Goal: Transaction & Acquisition: Purchase product/service

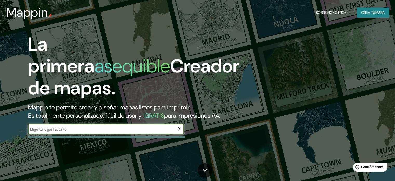
click at [114, 132] on input "text" at bounding box center [101, 129] width 146 height 6
type input "Barrio [GEOGRAPHIC_DATA][DATE][PERSON_NAME][PERSON_NAME]"
click at [180, 131] on icon "button" at bounding box center [179, 129] width 4 height 4
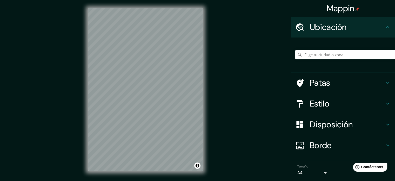
click at [198, 0] on html "Mappin Ubicación Patas Estilo Disposición Borde Elige un borde. Consejo : puede…" at bounding box center [197, 90] width 395 height 181
click at [324, 53] on input "Elige tu ciudad o zona" at bounding box center [345, 54] width 100 height 9
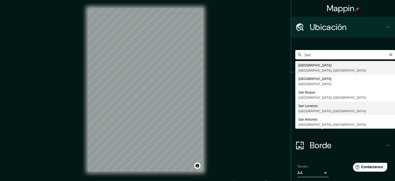
type input "[GEOGRAPHIC_DATA][PERSON_NAME], [GEOGRAPHIC_DATA], [GEOGRAPHIC_DATA]"
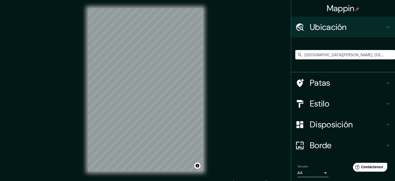
click at [386, 83] on icon at bounding box center [388, 83] width 6 height 6
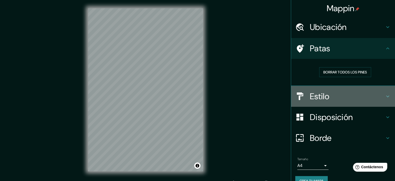
click at [385, 94] on icon at bounding box center [388, 96] width 6 height 6
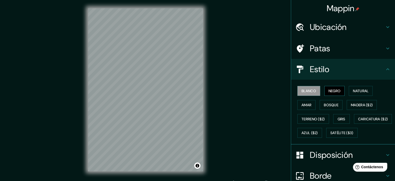
click at [330, 89] on font "Negro" at bounding box center [335, 90] width 12 height 5
click at [353, 91] on font "Natural" at bounding box center [361, 90] width 16 height 5
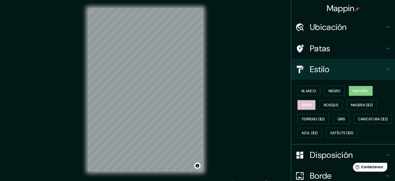
click at [304, 107] on font "Amar" at bounding box center [307, 104] width 10 height 7
click at [324, 107] on font "Bosque" at bounding box center [331, 104] width 15 height 7
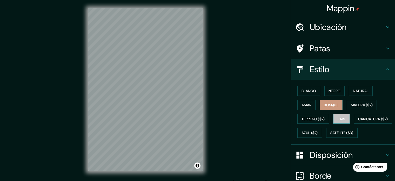
click at [342, 119] on font "Gris" at bounding box center [342, 118] width 8 height 5
click at [350, 89] on button "Natural" at bounding box center [361, 91] width 24 height 10
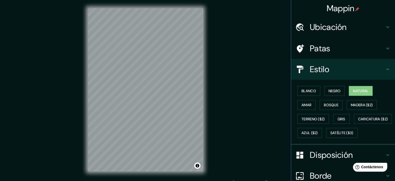
click at [385, 69] on icon at bounding box center [388, 69] width 6 height 6
click at [386, 68] on icon at bounding box center [388, 69] width 6 height 6
click at [386, 69] on icon at bounding box center [387, 69] width 3 height 2
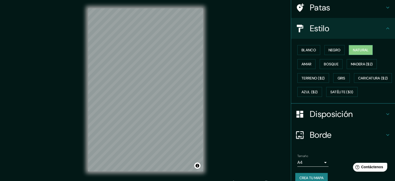
scroll to position [52, 0]
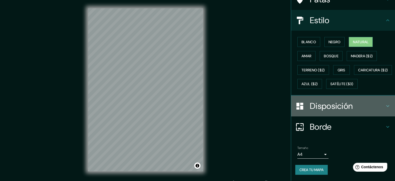
click at [386, 109] on icon at bounding box center [388, 106] width 6 height 6
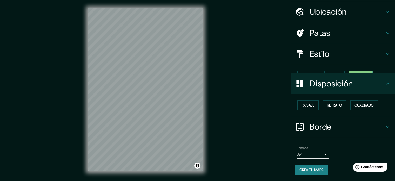
scroll to position [6, 0]
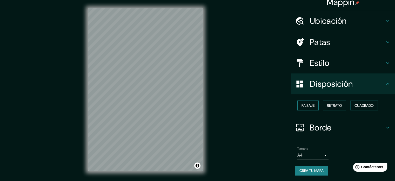
click at [302, 104] on font "Paisaje" at bounding box center [308, 105] width 13 height 5
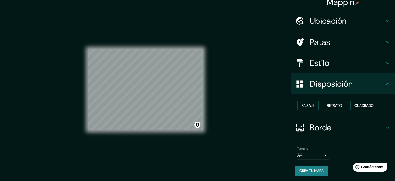
click at [331, 105] on font "Retrato" at bounding box center [334, 105] width 15 height 5
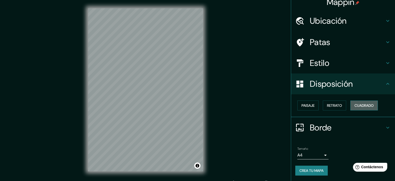
click at [362, 106] on font "Cuadrado" at bounding box center [364, 105] width 19 height 5
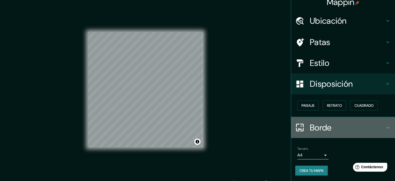
click at [385, 127] on icon at bounding box center [388, 127] width 6 height 6
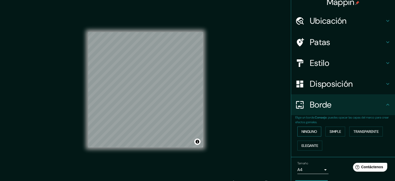
click at [314, 129] on font "Ninguno" at bounding box center [310, 131] width 16 height 5
click at [331, 132] on font "Simple" at bounding box center [335, 131] width 11 height 5
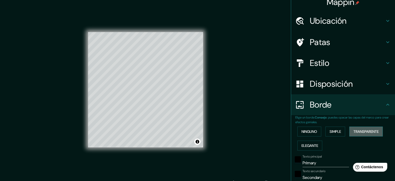
click at [358, 132] on font "Transparente" at bounding box center [366, 131] width 25 height 5
click at [305, 147] on font "Elegante" at bounding box center [310, 145] width 17 height 5
click at [305, 132] on font "Ninguno" at bounding box center [310, 131] width 16 height 5
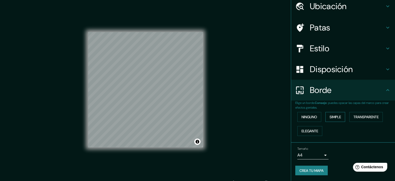
scroll to position [0, 0]
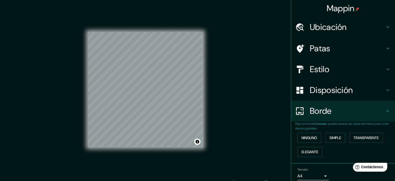
click at [385, 89] on icon at bounding box center [388, 90] width 6 height 6
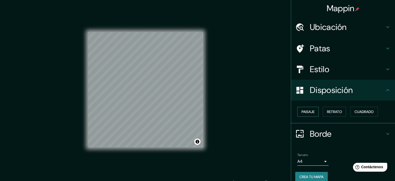
click at [305, 113] on font "Paisaje" at bounding box center [308, 111] width 13 height 5
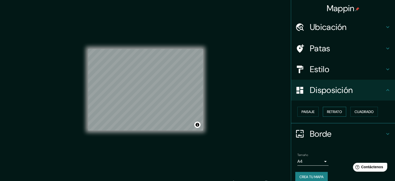
click at [327, 111] on font "Retrato" at bounding box center [334, 111] width 15 height 5
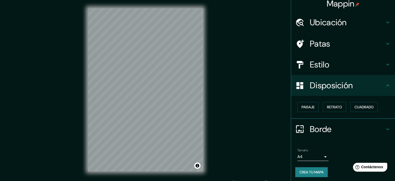
scroll to position [6, 0]
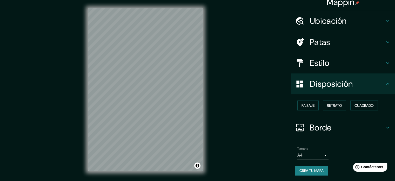
click at [317, 169] on font "Crea tu mapa" at bounding box center [312, 170] width 24 height 5
click at [314, 170] on font "Crea tu mapa" at bounding box center [312, 170] width 24 height 5
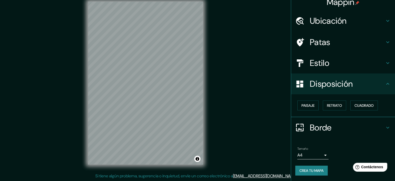
scroll to position [0, 0]
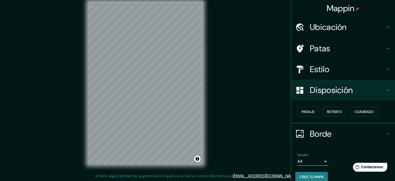
click at [310, 176] on font "Crea tu mapa" at bounding box center [312, 176] width 24 height 5
